Goal: Transaction & Acquisition: Purchase product/service

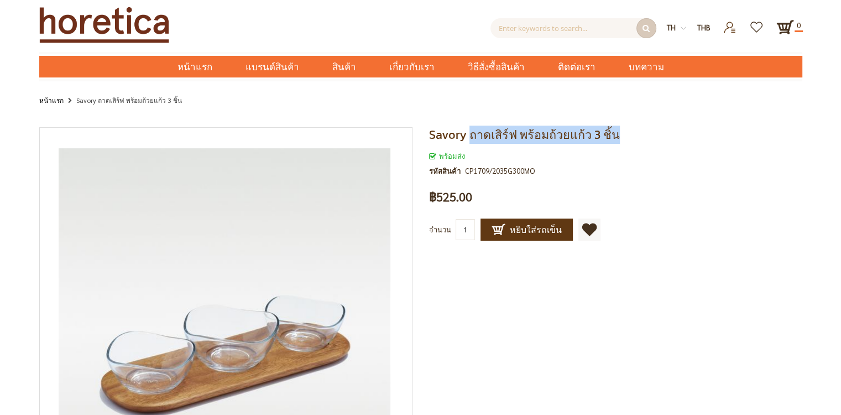
drag, startPoint x: 467, startPoint y: 136, endPoint x: 610, endPoint y: 133, distance: 143.8
click at [610, 133] on span "Savory ถาดเสิร์ฟ พร้อมถ้วยแก้ว 3 ชิ้น" at bounding box center [524, 134] width 191 height 18
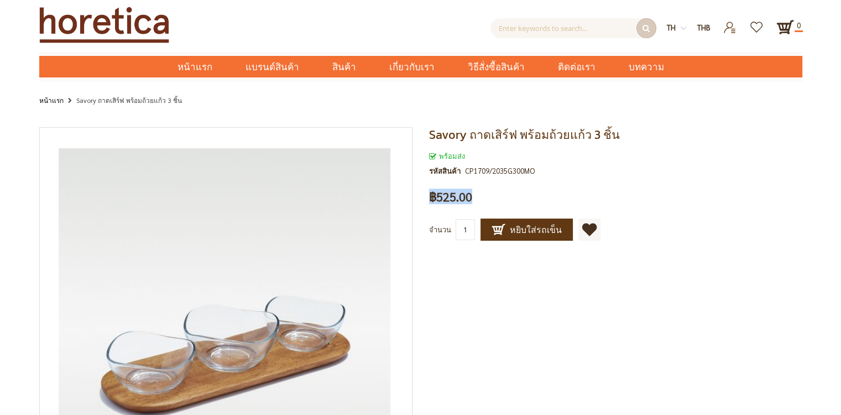
drag, startPoint x: 428, startPoint y: 199, endPoint x: 473, endPoint y: 197, distance: 44.8
click at [473, 197] on div "Savory ถาดเสิร์ฟ พร้อมถ้วยแก้ว 3 ชิ้น พร้อมส่ง รหัสสินค้า CP1709/2035G300MO เป็…" at bounding box center [611, 195] width 381 height 136
drag, startPoint x: 473, startPoint y: 197, endPoint x: 459, endPoint y: 198, distance: 13.8
copy span "฿525.00"
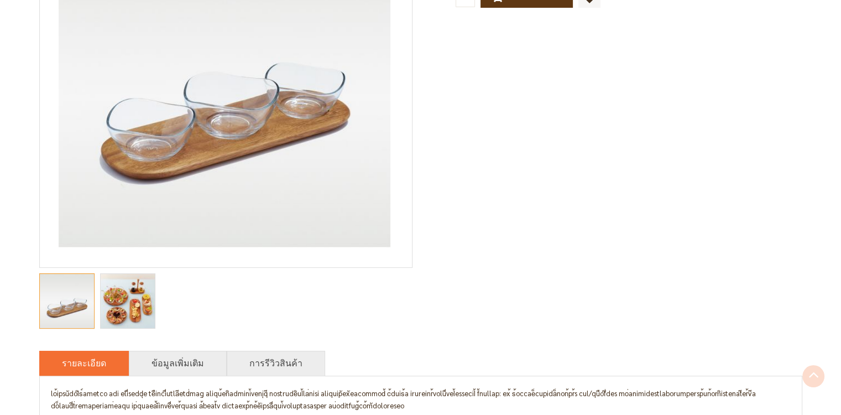
scroll to position [276, 0]
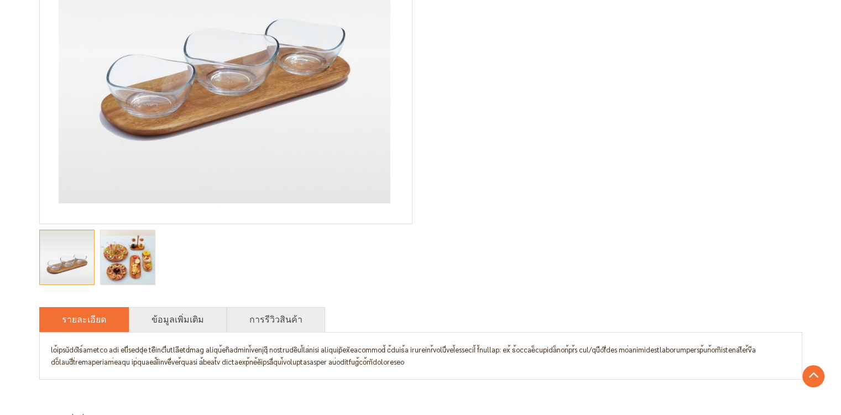
click at [115, 256] on img "Savory ถาดเสิร์ฟ พร้อมถ้วยแก้ว 3 ชิ้น" at bounding box center [127, 257] width 63 height 54
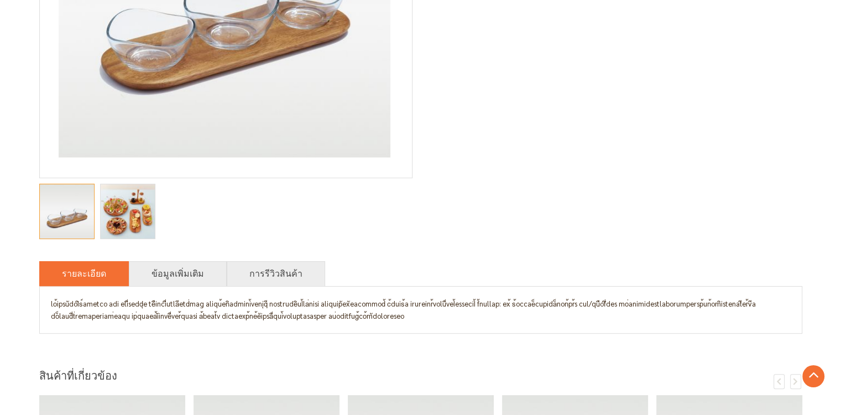
scroll to position [387, 0]
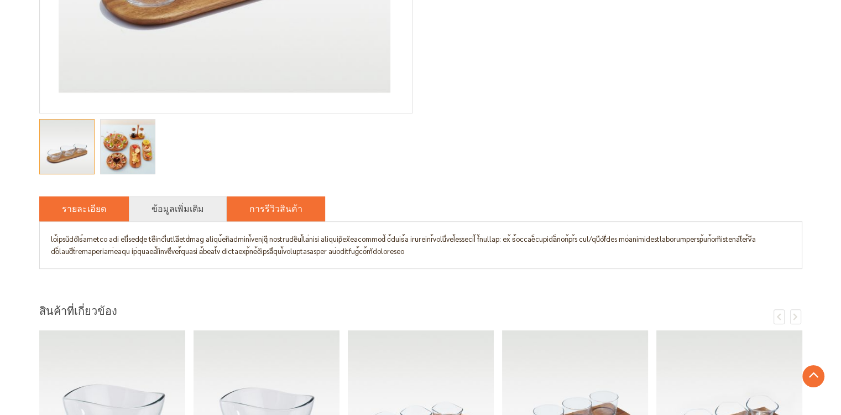
click at [276, 211] on link "การรีวิวสินค้า" at bounding box center [275, 208] width 53 height 13
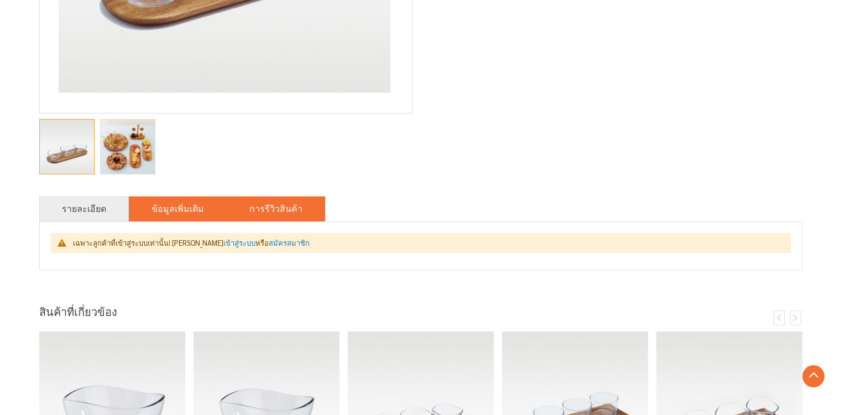
click at [181, 214] on link "ข้อมูลเพิ่มเติม" at bounding box center [177, 208] width 53 height 13
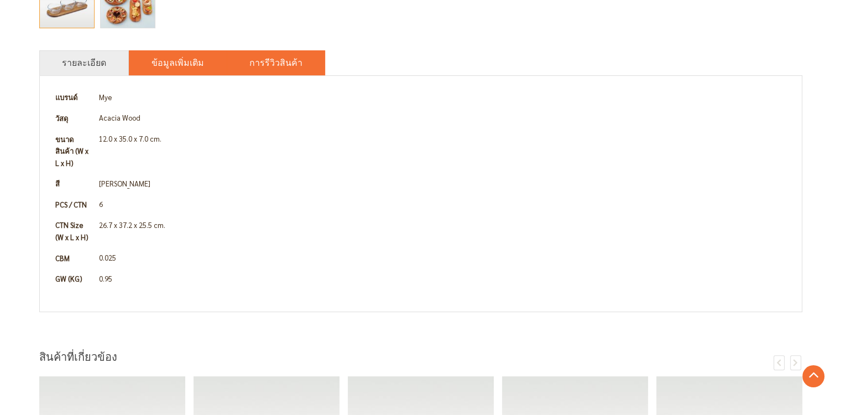
scroll to position [553, 0]
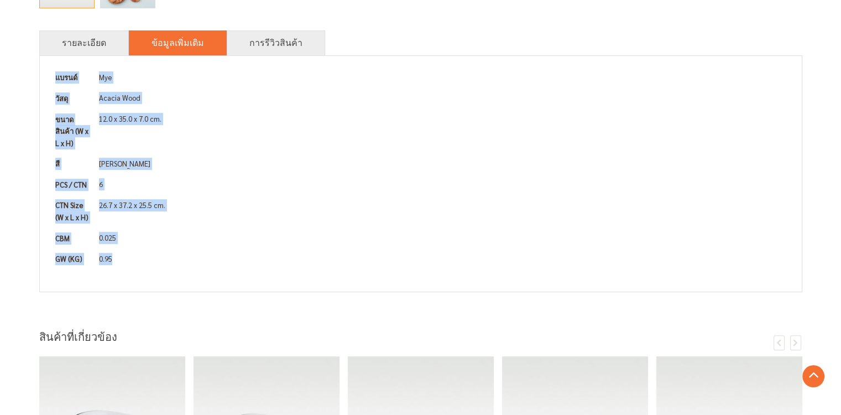
drag, startPoint x: 134, startPoint y: 244, endPoint x: 55, endPoint y: 77, distance: 185.2
click at [55, 77] on tbody "แบรนด์ Mye วัสดุ Acacia Wood ขนาดสินค้า (W x L x H) 12.0 x 35.0 x 7.0 cm. สี ธร…" at bounding box center [421, 168] width 740 height 202
drag, startPoint x: 55, startPoint y: 77, endPoint x: 82, endPoint y: 82, distance: 27.1
copy tbody "แบรนด์ Mye วัสดุ Acacia Wood ขนาดสินค้า (W x L x H) 12.0 x 35.0 x 7.0 cm. สี ธร…"
